Goal: Task Accomplishment & Management: Manage account settings

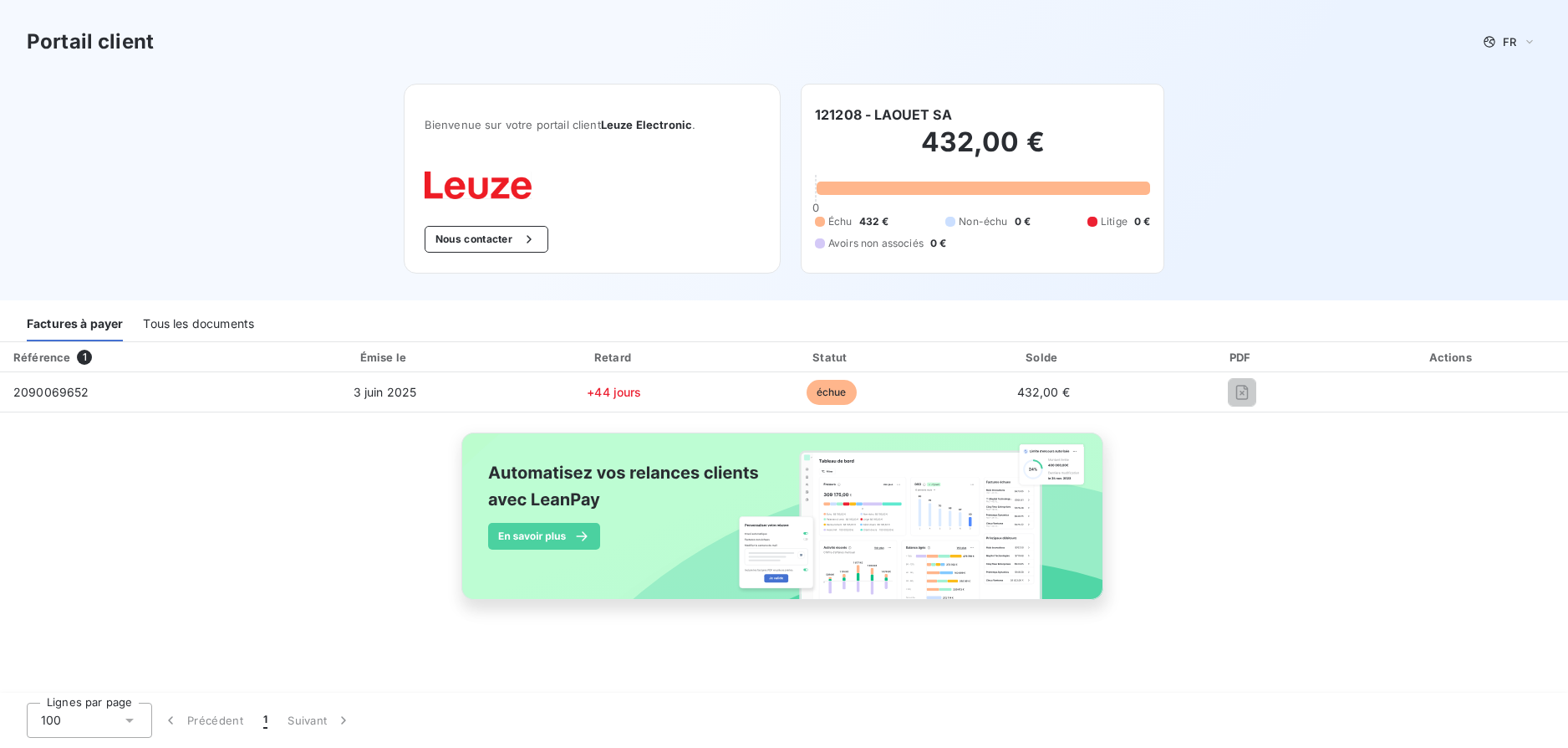
click at [198, 598] on div "Référence 1 Émise le Retard Statut Solde PDF Actions 2090069652 [DATE] +44 jour…" at bounding box center [784, 490] width 1568 height 297
click at [74, 323] on div "Factures à payer" at bounding box center [74, 324] width 96 height 35
click at [203, 323] on div "Tous les documents" at bounding box center [199, 324] width 111 height 35
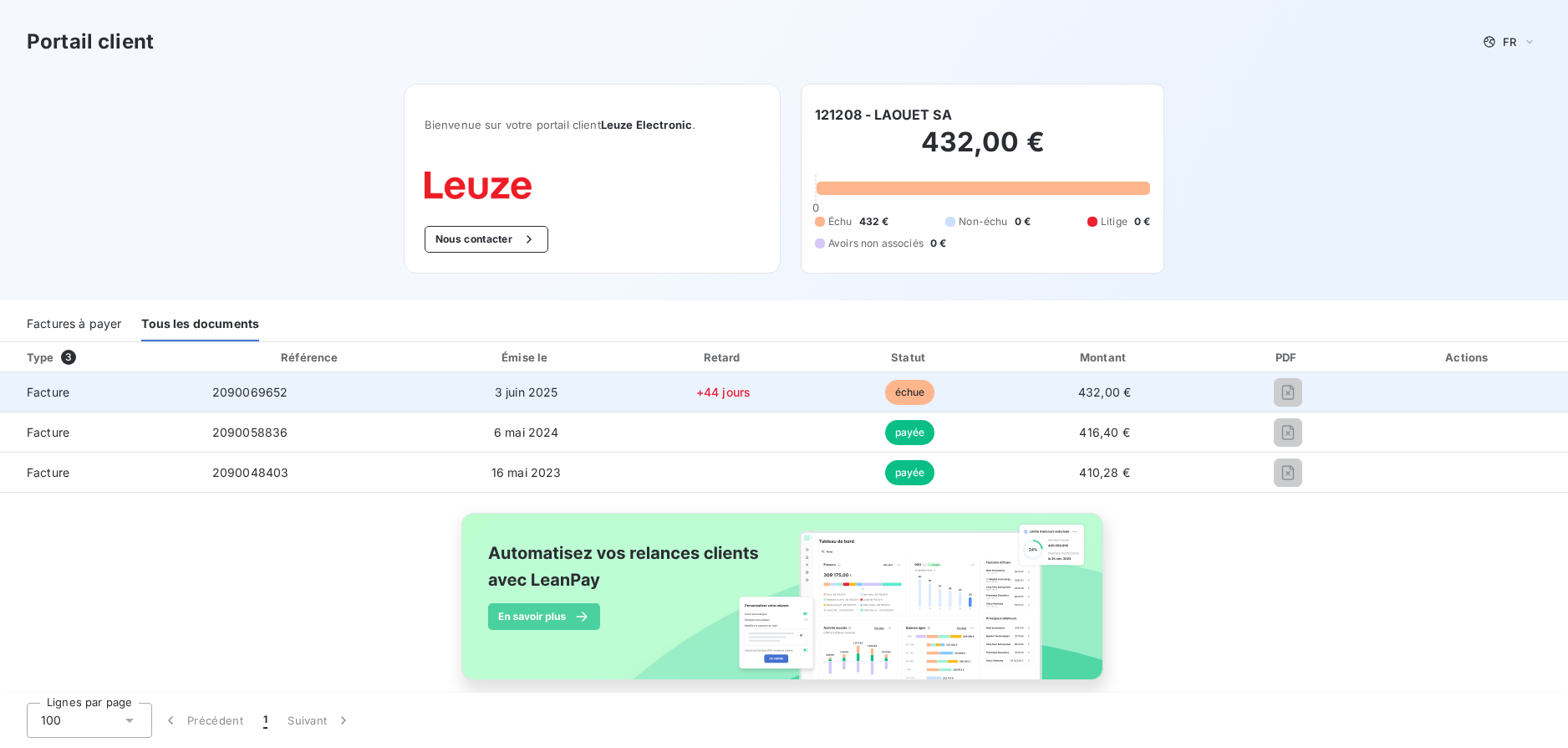
click at [255, 397] on span "2090069652" at bounding box center [250, 392] width 76 height 14
click at [511, 388] on span "3 juin 2025" at bounding box center [527, 392] width 64 height 14
click at [896, 387] on span "échue" at bounding box center [911, 392] width 50 height 25
click at [1099, 393] on span "432,00 €" at bounding box center [1105, 392] width 53 height 14
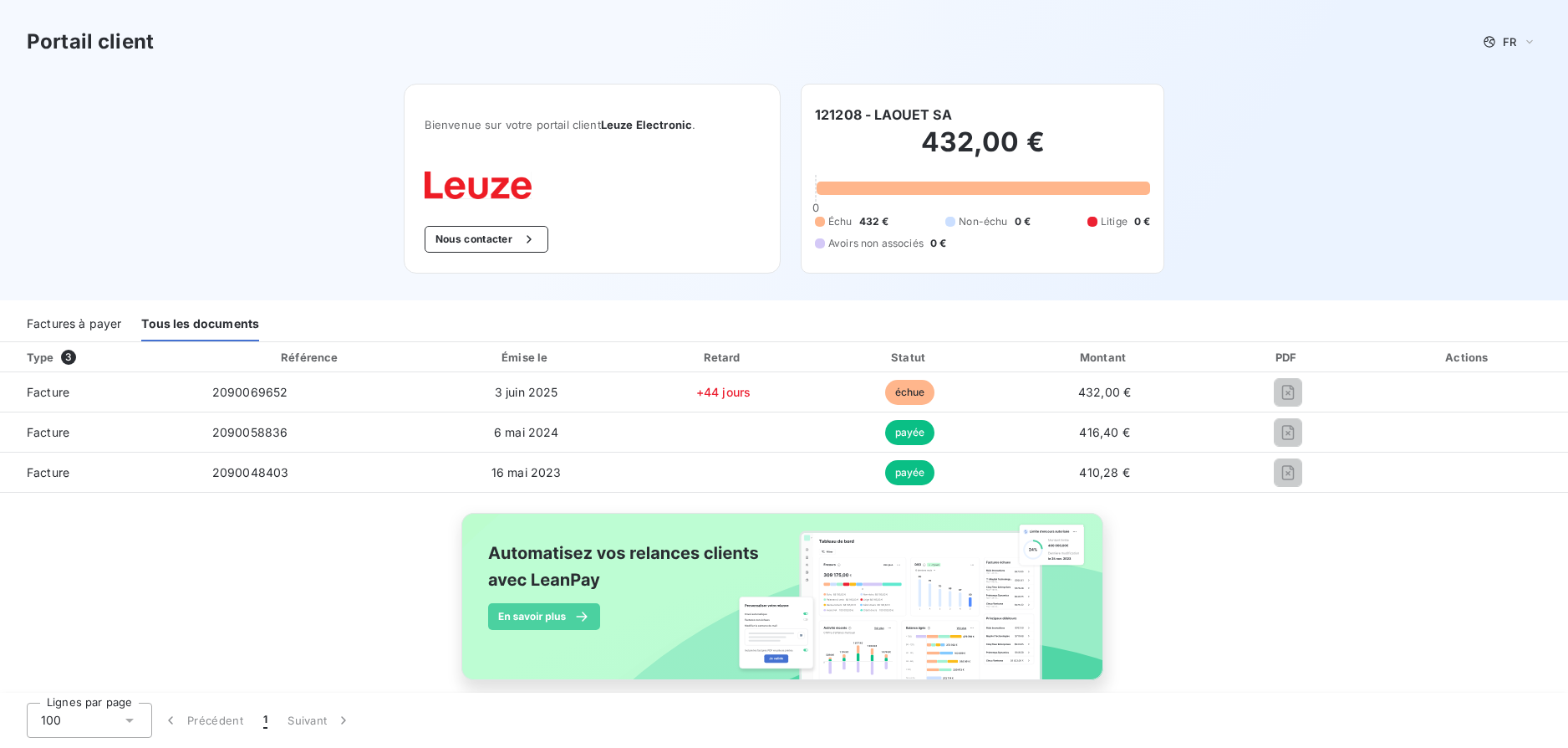
drag, startPoint x: 1280, startPoint y: 391, endPoint x: 350, endPoint y: 521, distance: 939.0
click at [350, 521] on div "Type 3 Référence Émise le Retard Statut Montant PDF Actions Facture 2090069652 …" at bounding box center [784, 530] width 1568 height 377
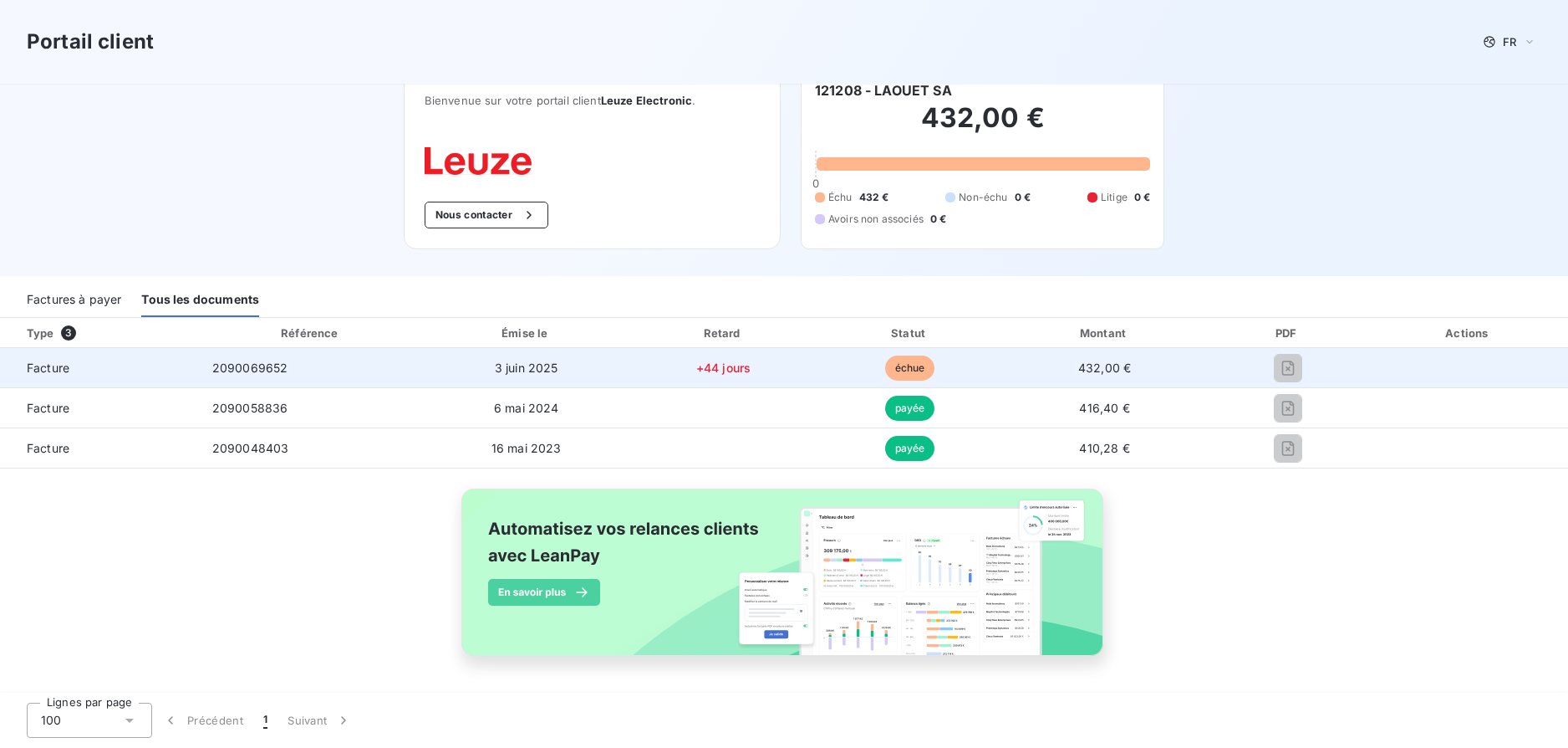
click at [47, 371] on span "Facture" at bounding box center [99, 367] width 173 height 17
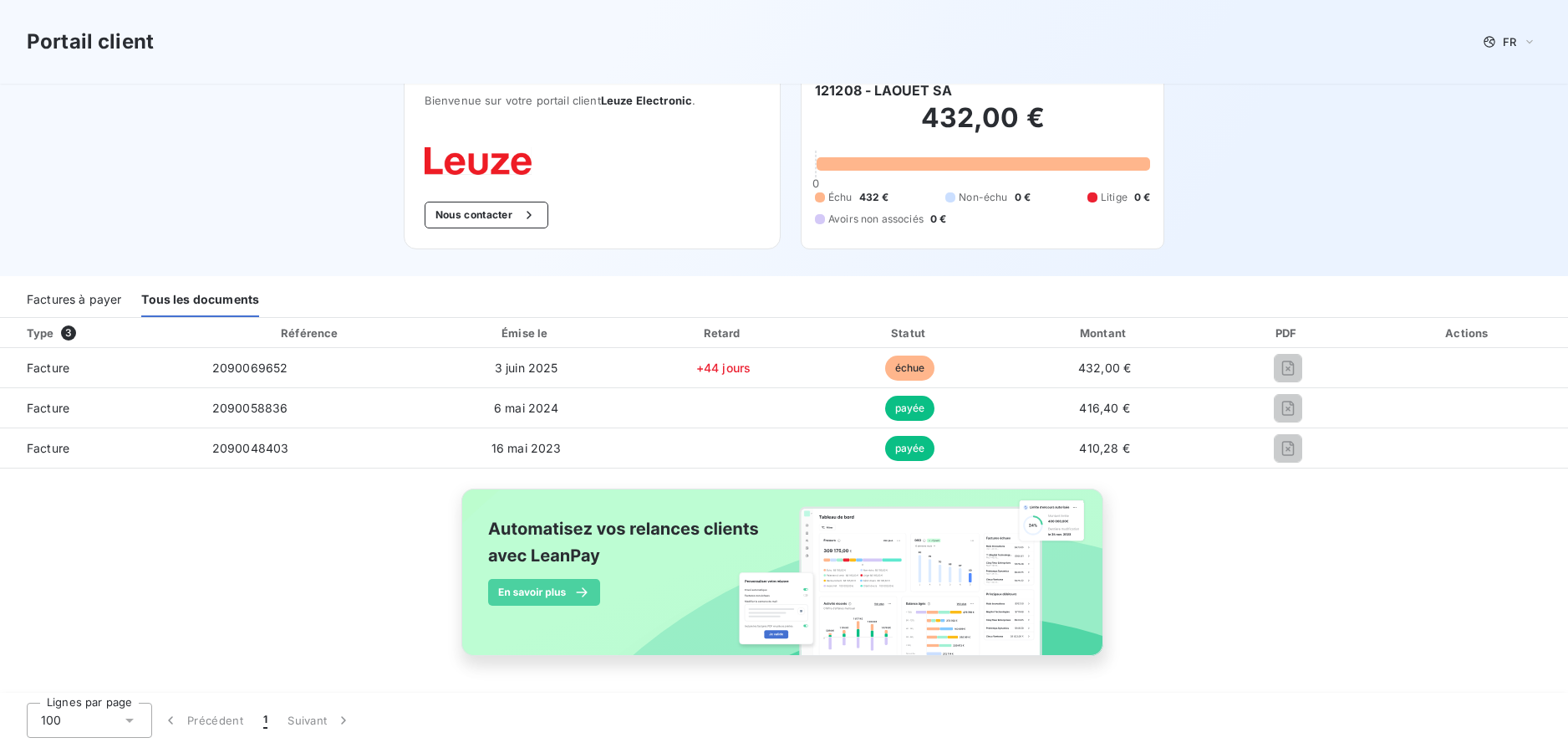
scroll to position [0, 0]
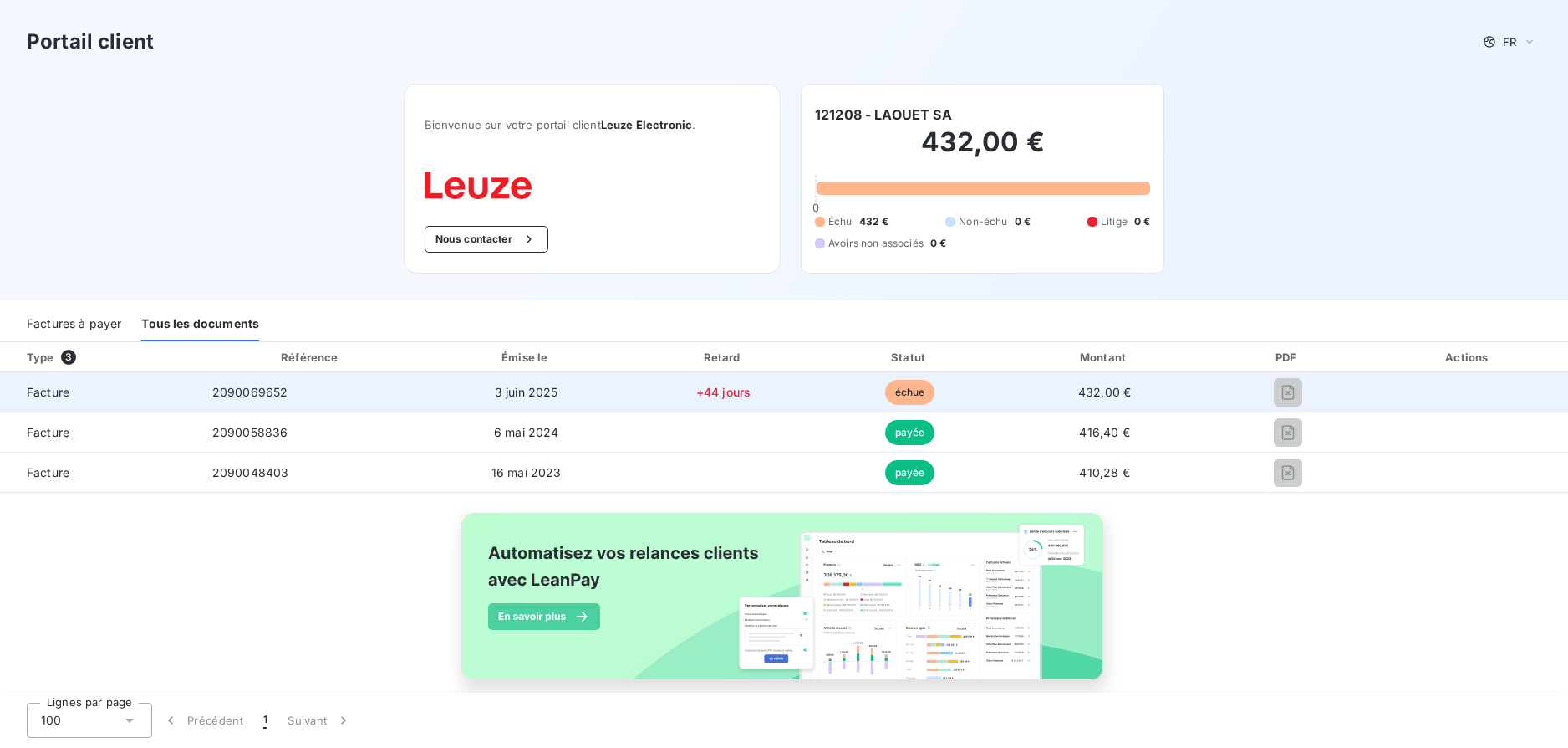
click at [53, 393] on span "Facture" at bounding box center [99, 392] width 173 height 17
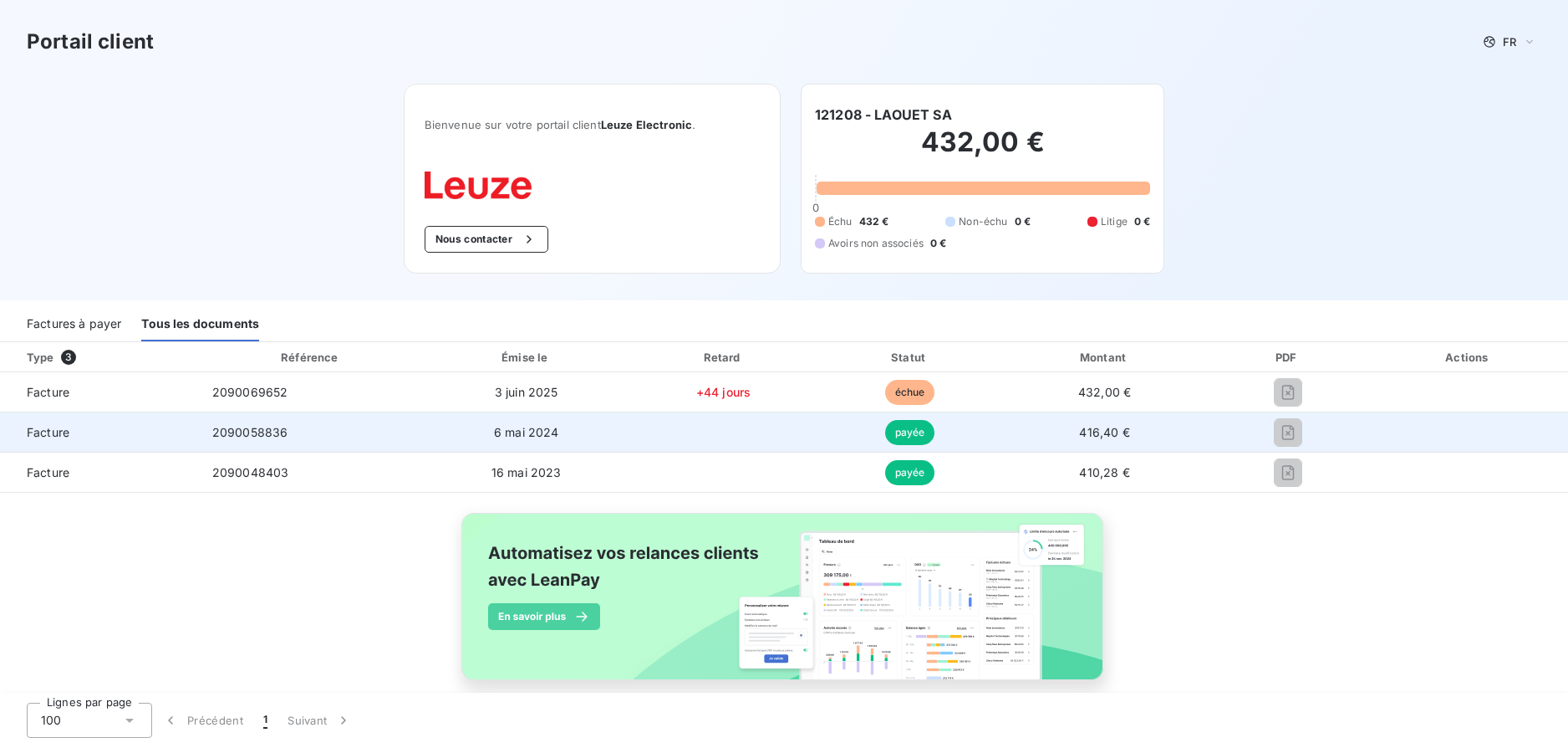
drag, startPoint x: 53, startPoint y: 393, endPoint x: 53, endPoint y: 429, distance: 36.0
click at [53, 429] on span "Facture" at bounding box center [99, 432] width 173 height 17
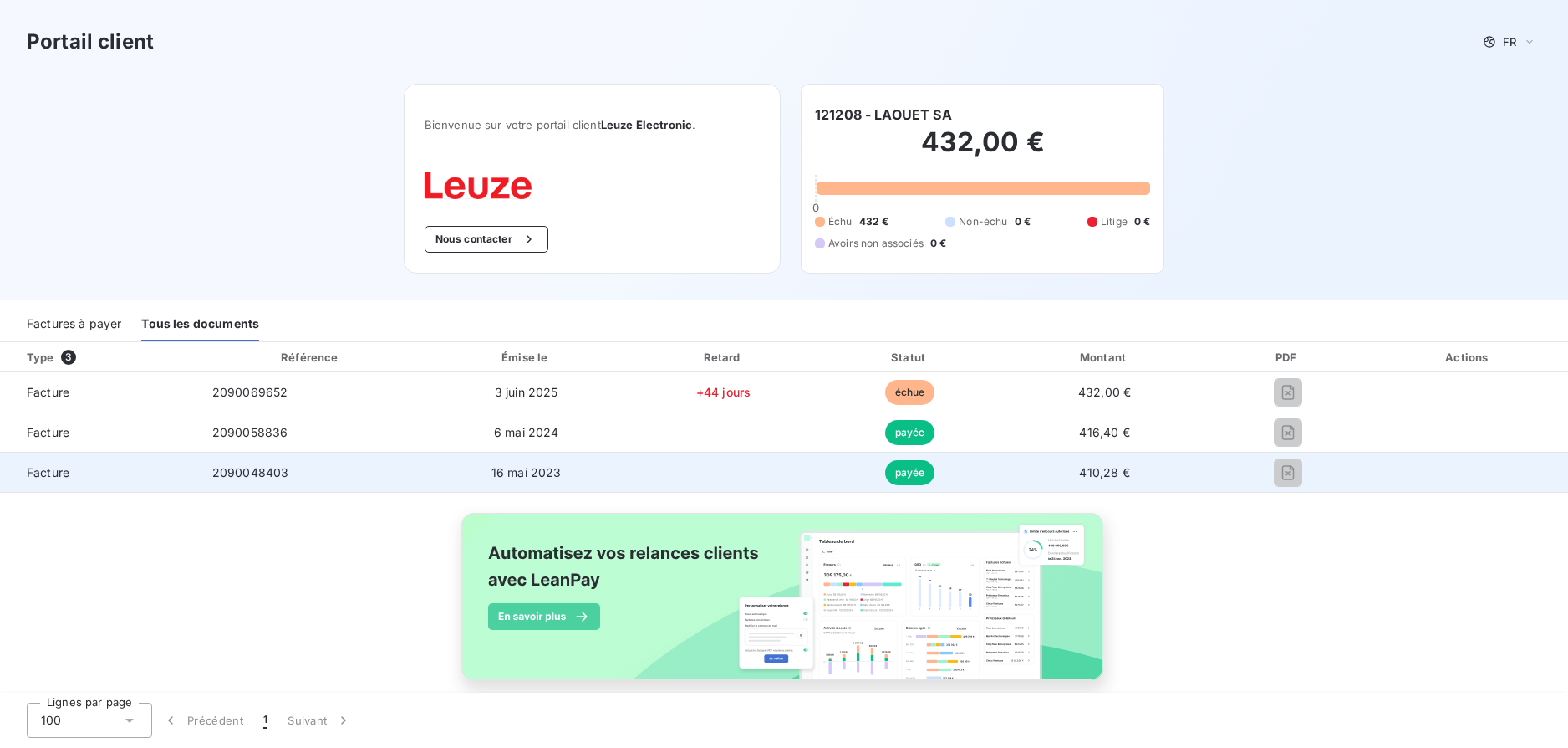
drag, startPoint x: 53, startPoint y: 429, endPoint x: 48, endPoint y: 471, distance: 42.3
click at [48, 471] on span "Facture" at bounding box center [99, 472] width 173 height 17
